Goal: Complete application form

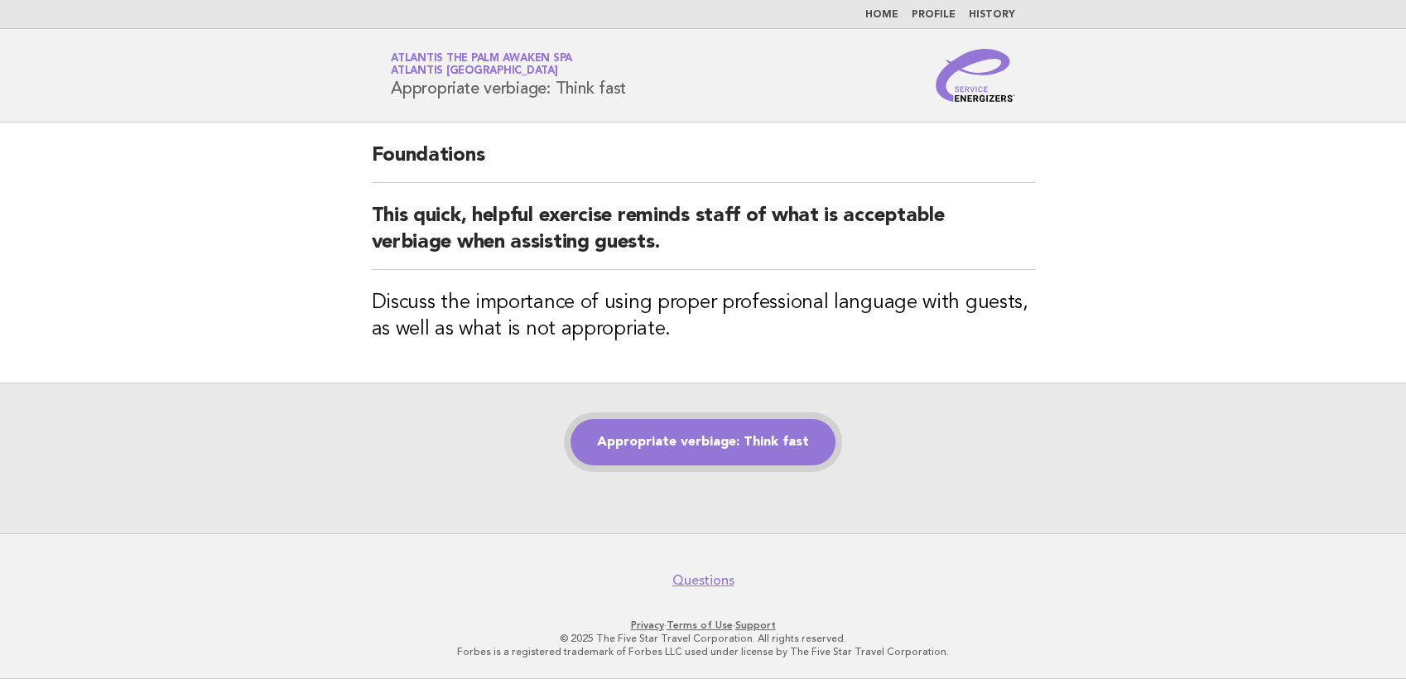
click at [676, 440] on link "Appropriate verbiage: Think fast" at bounding box center [702, 442] width 265 height 46
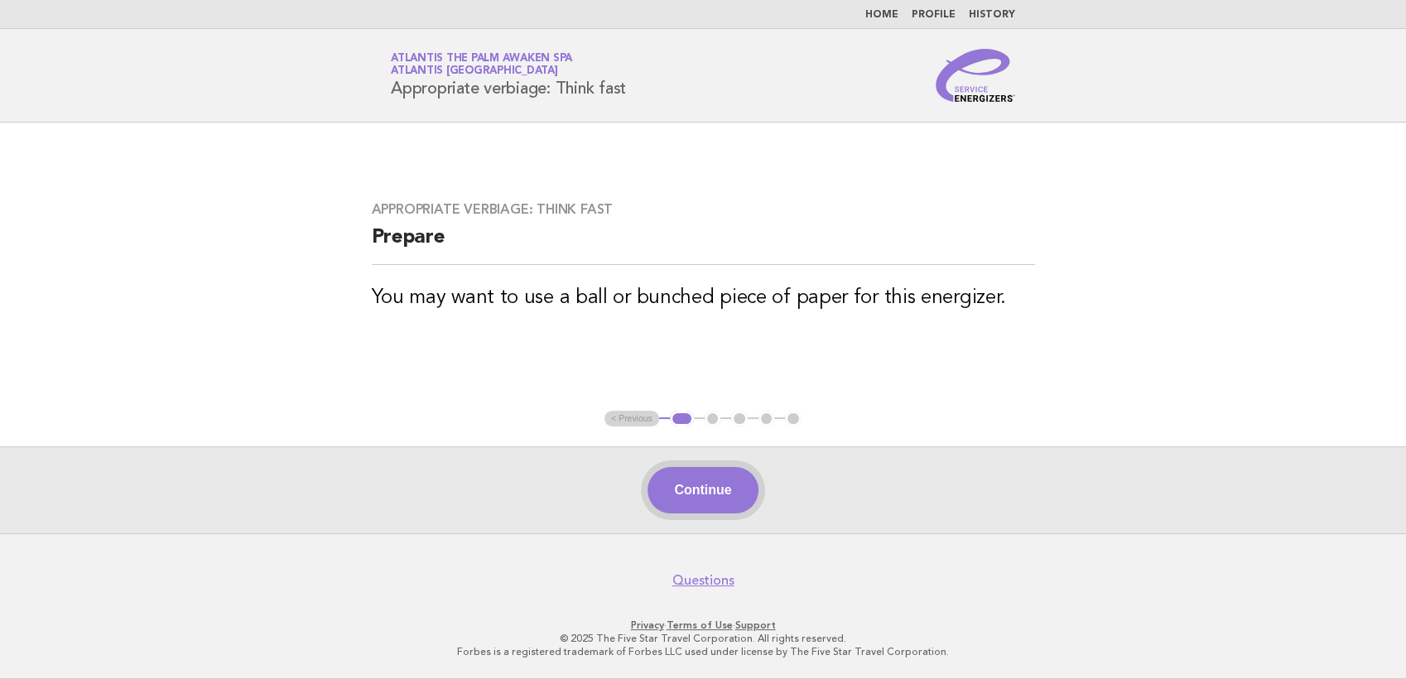
click at [711, 496] on button "Continue" at bounding box center [702, 490] width 110 height 46
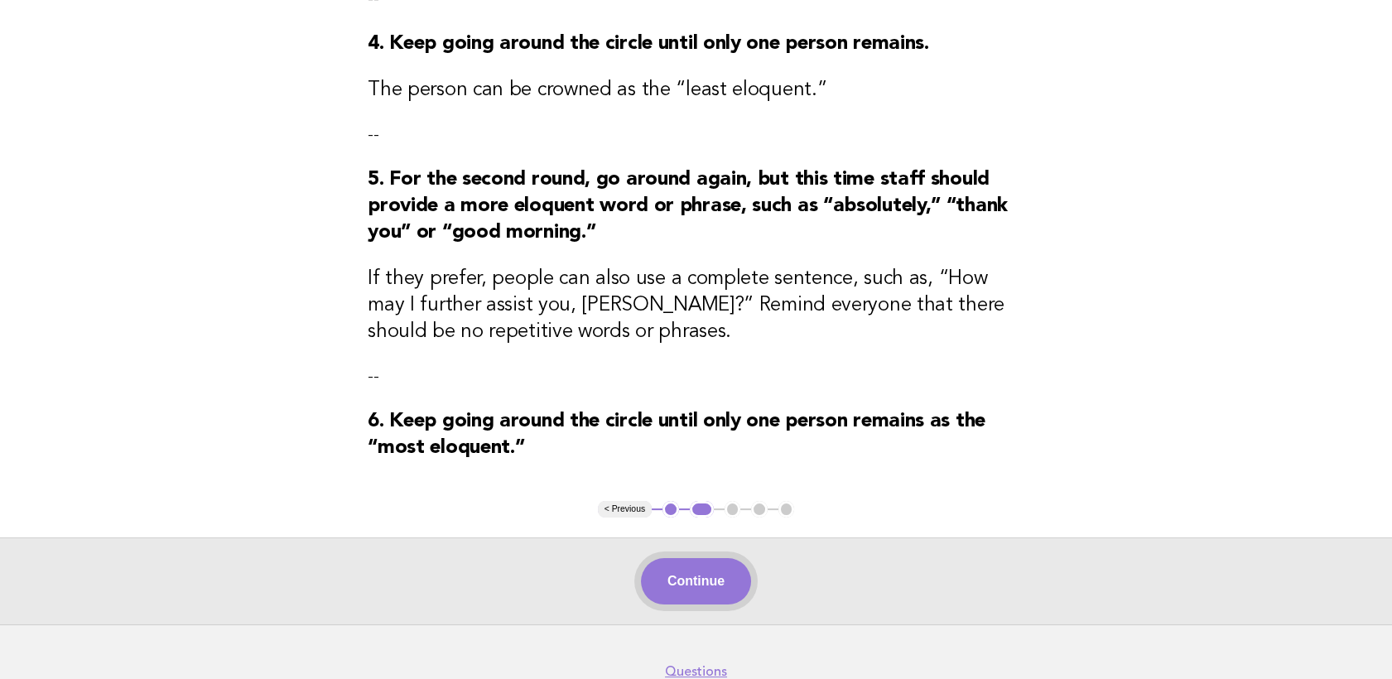
click at [721, 593] on button "Continue" at bounding box center [696, 581] width 110 height 46
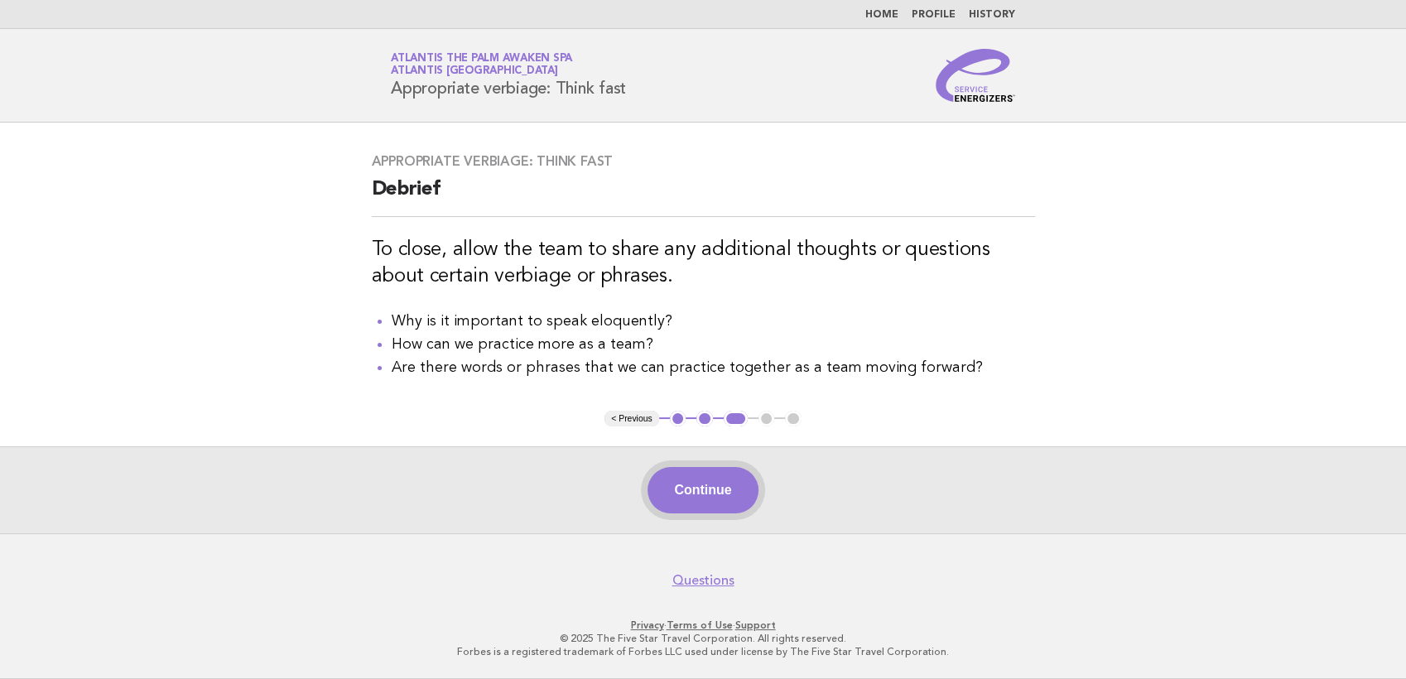
click at [702, 495] on button "Continue" at bounding box center [702, 490] width 110 height 46
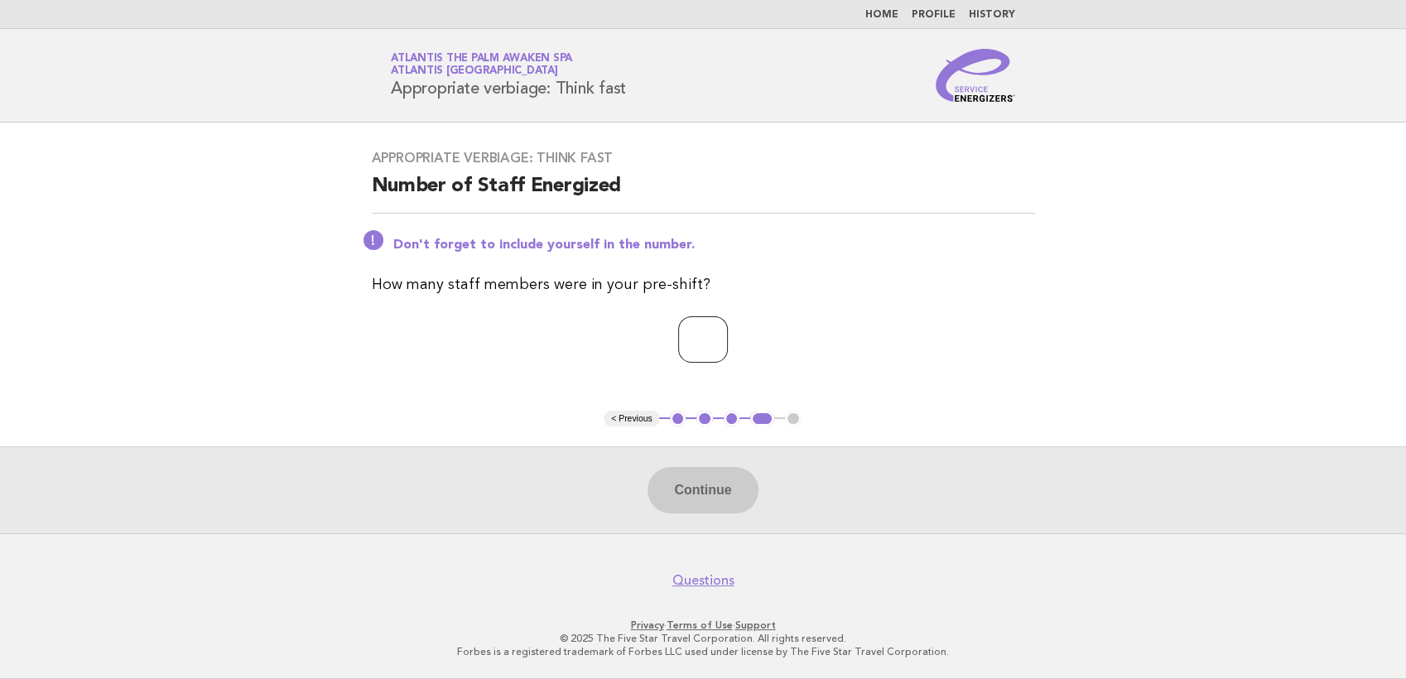
click at [681, 341] on input "number" at bounding box center [703, 339] width 50 height 46
type input "*"
click at [708, 517] on div "Continue" at bounding box center [703, 489] width 1406 height 87
click at [708, 500] on button "Continue" at bounding box center [702, 490] width 110 height 46
